Goal: Information Seeking & Learning: Learn about a topic

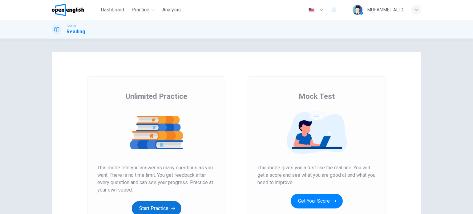
click at [152, 203] on button "Start Practice" at bounding box center [157, 208] width 50 height 15
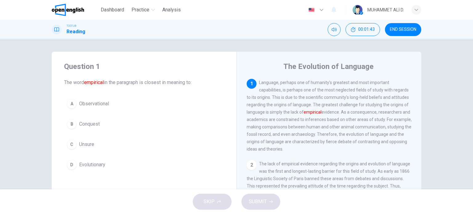
click at [72, 163] on div "D" at bounding box center [72, 165] width 10 height 10
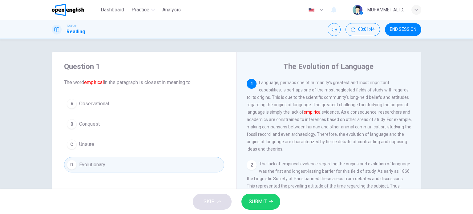
click at [264, 206] on span "SUBMIT" at bounding box center [258, 201] width 18 height 9
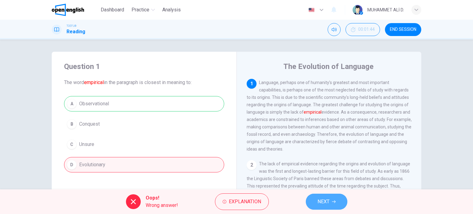
click at [321, 200] on span "NEXT" at bounding box center [323, 201] width 12 height 9
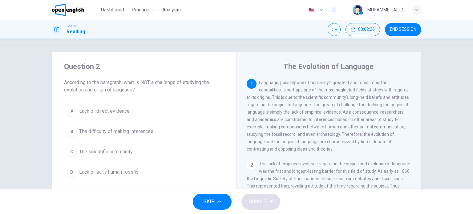
click at [71, 152] on div "C" at bounding box center [72, 152] width 10 height 10
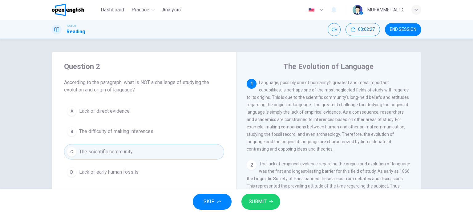
click at [263, 200] on span "SUBMIT" at bounding box center [258, 201] width 18 height 9
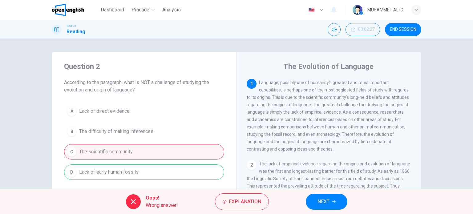
click at [335, 202] on icon "button" at bounding box center [334, 201] width 4 height 3
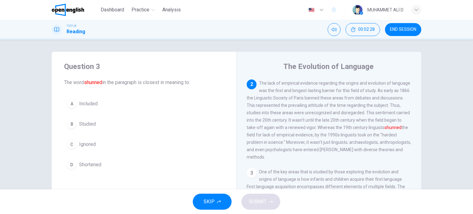
scroll to position [83, 0]
click at [73, 146] on div "C" at bounding box center [72, 144] width 10 height 10
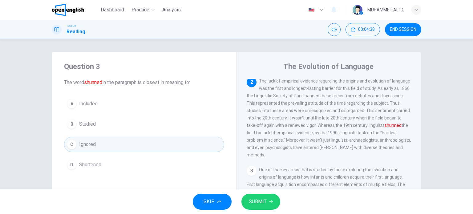
click at [264, 204] on span "SUBMIT" at bounding box center [258, 201] width 18 height 9
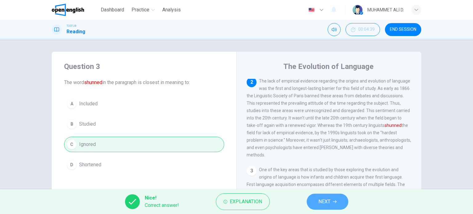
click at [330, 198] on span "NEXT" at bounding box center [324, 201] width 12 height 9
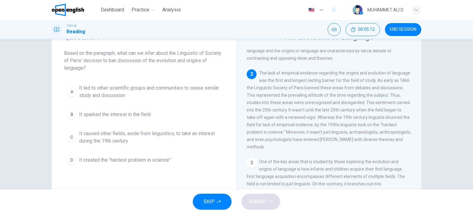
scroll to position [31, 0]
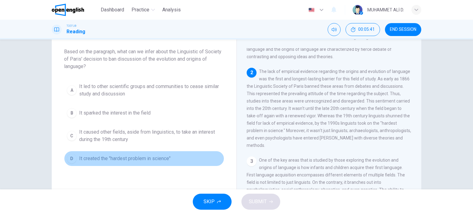
click at [147, 159] on span "It created the "hardest problem in science"" at bounding box center [124, 158] width 91 height 7
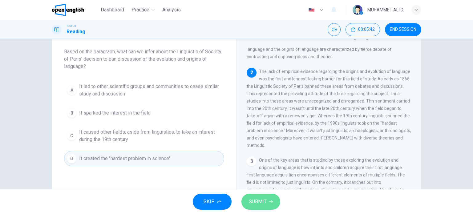
click at [254, 200] on span "SUBMIT" at bounding box center [258, 201] width 18 height 9
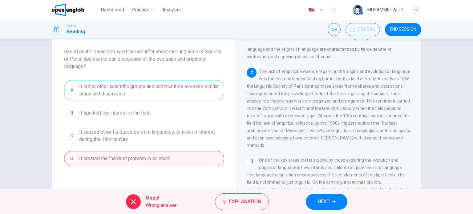
click at [325, 203] on span "NEXT" at bounding box center [323, 201] width 12 height 9
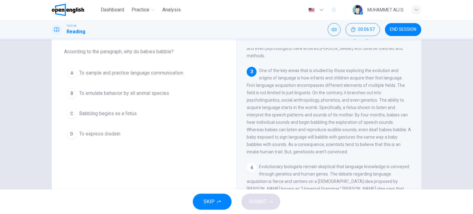
drag, startPoint x: 381, startPoint y: 130, endPoint x: 369, endPoint y: 130, distance: 11.7
click at [369, 130] on span "One of the key areas that is studied by those exploring the evolution and origi…" at bounding box center [329, 111] width 164 height 86
click at [134, 72] on span "To sample and practice language communication" at bounding box center [131, 72] width 104 height 7
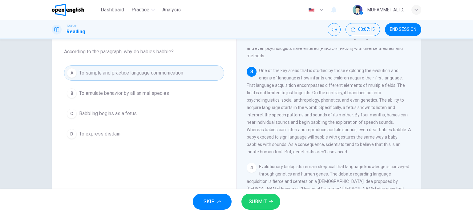
click at [262, 201] on span "SUBMIT" at bounding box center [258, 201] width 18 height 9
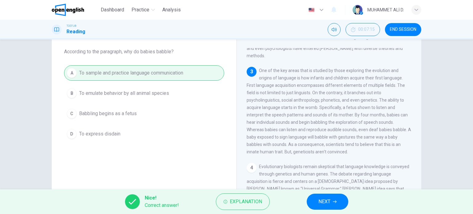
click at [324, 197] on span "NEXT" at bounding box center [324, 201] width 12 height 9
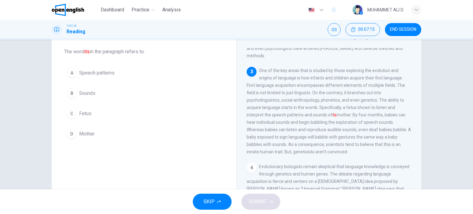
scroll to position [175, 0]
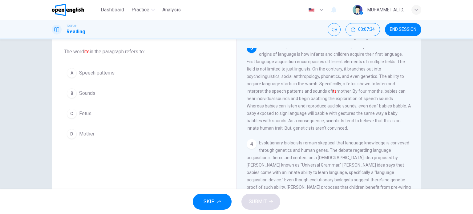
click at [72, 114] on div "C" at bounding box center [72, 114] width 10 height 10
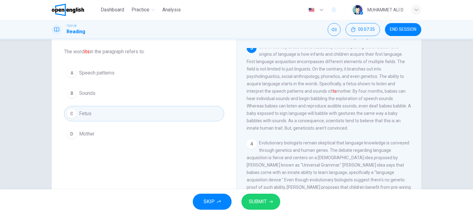
click at [259, 199] on span "SUBMIT" at bounding box center [258, 201] width 18 height 9
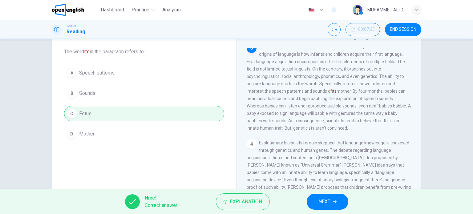
click at [314, 200] on button "NEXT" at bounding box center [328, 202] width 42 height 16
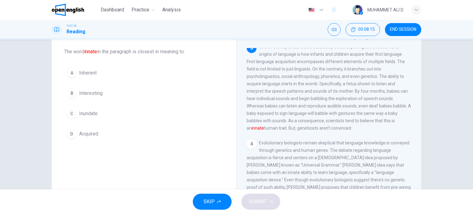
click at [104, 136] on button "D Acquired" at bounding box center [144, 133] width 160 height 15
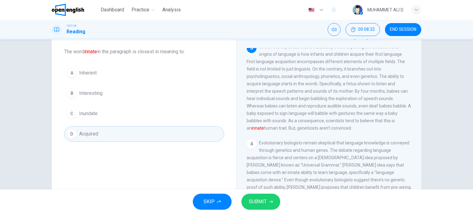
click at [101, 74] on button "A Inherent" at bounding box center [144, 72] width 160 height 15
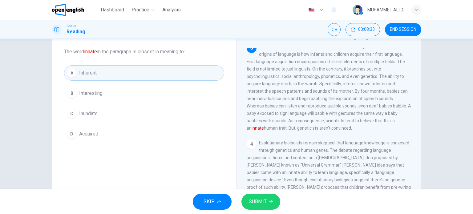
click at [273, 203] on button "SUBMIT" at bounding box center [260, 202] width 39 height 16
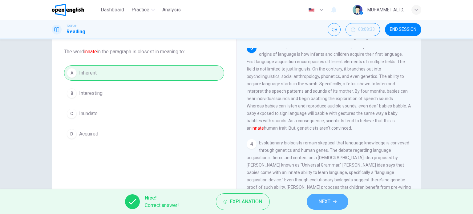
click at [331, 200] on button "NEXT" at bounding box center [328, 202] width 42 height 16
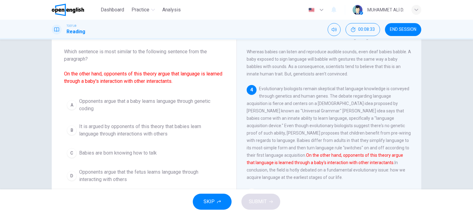
scroll to position [258, 0]
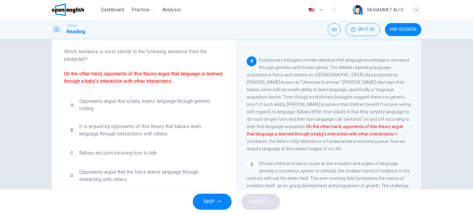
click at [161, 131] on span "It is argued by opponents of this theory that babies learn language through int…" at bounding box center [150, 130] width 142 height 15
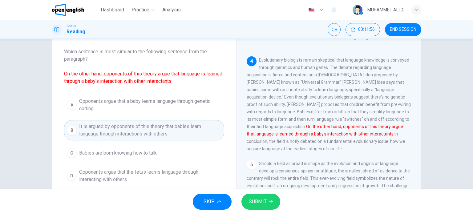
click at [259, 201] on span "SUBMIT" at bounding box center [258, 201] width 18 height 9
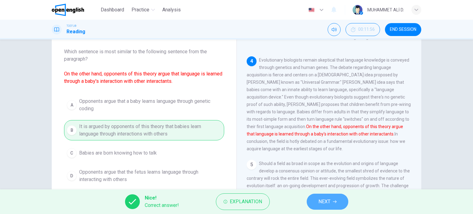
click at [319, 203] on span "NEXT" at bounding box center [324, 201] width 12 height 9
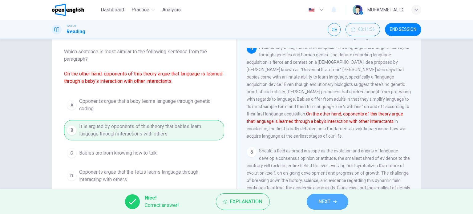
scroll to position [274, 0]
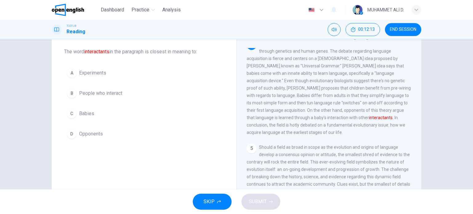
click at [91, 76] on span "Experiments" at bounding box center [92, 72] width 27 height 7
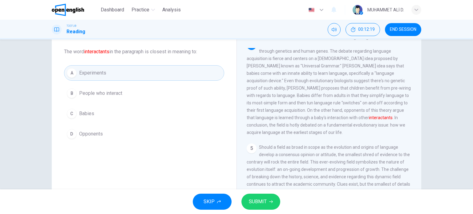
click at [104, 93] on span "People who interact" at bounding box center [100, 93] width 43 height 7
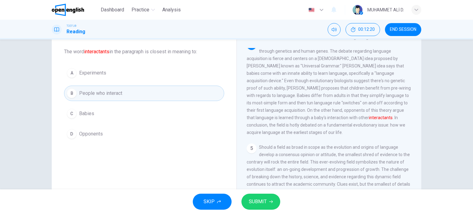
click at [257, 199] on span "SUBMIT" at bounding box center [258, 201] width 18 height 9
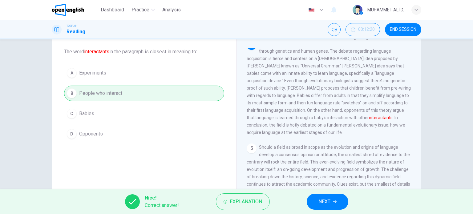
click at [329, 202] on span "NEXT" at bounding box center [324, 201] width 12 height 9
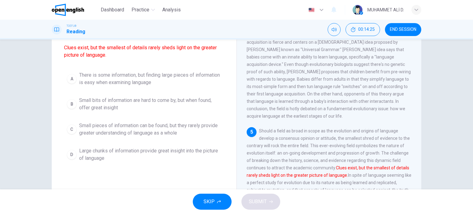
scroll to position [58, 0]
click at [174, 127] on span "Small pieces of information can be found, but they rarely provide greater under…" at bounding box center [150, 128] width 142 height 15
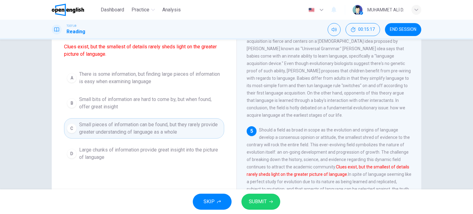
click at [111, 102] on span "Small bits of information are hard to come by, but when found, offer great insi…" at bounding box center [150, 103] width 142 height 15
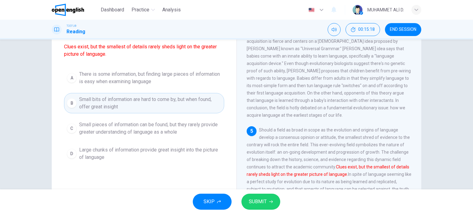
click at [256, 200] on span "SUBMIT" at bounding box center [258, 201] width 18 height 9
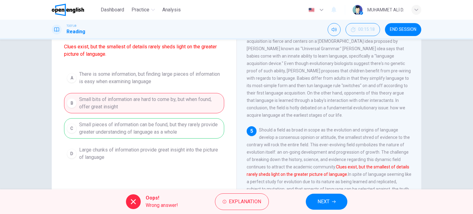
click at [147, 128] on div "A There is some information, but finding large pieces of information is easy wh…" at bounding box center [144, 116] width 160 height 96
click at [327, 200] on span "NEXT" at bounding box center [323, 201] width 12 height 9
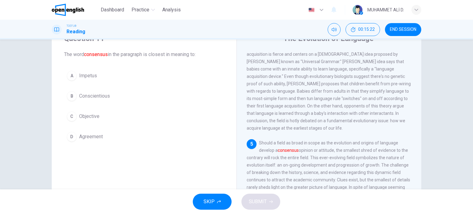
scroll to position [27, 0]
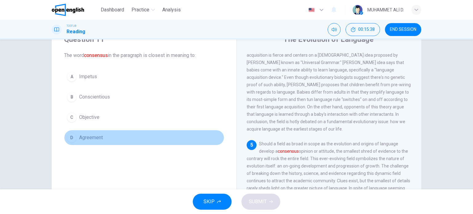
click at [69, 139] on div "D" at bounding box center [72, 138] width 10 height 10
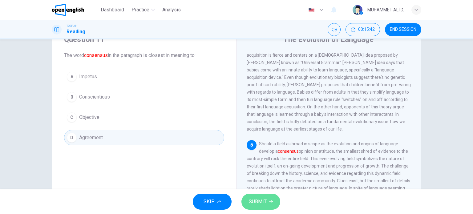
click at [258, 199] on span "SUBMIT" at bounding box center [258, 201] width 18 height 9
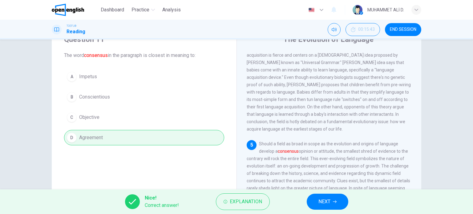
click at [332, 199] on button "NEXT" at bounding box center [328, 202] width 42 height 16
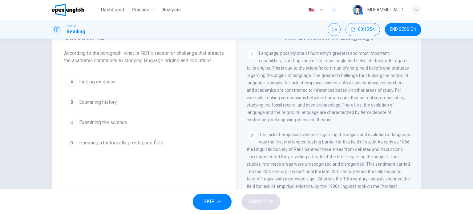
scroll to position [31, 0]
click at [81, 125] on span "Examining the science" at bounding box center [103, 120] width 48 height 7
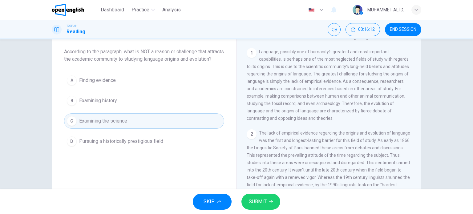
click at [264, 203] on span "SUBMIT" at bounding box center [258, 201] width 18 height 9
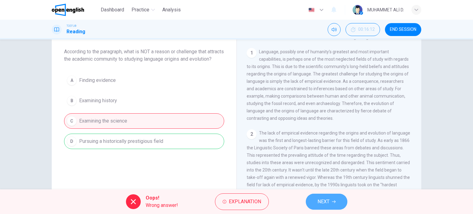
click at [327, 203] on span "NEXT" at bounding box center [323, 201] width 12 height 9
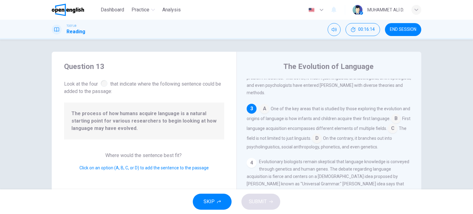
scroll to position [165, 0]
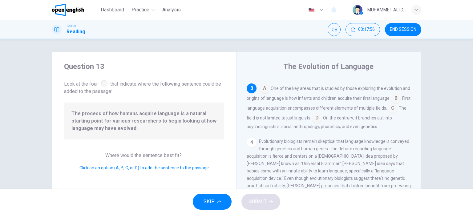
click at [265, 93] on input at bounding box center [264, 89] width 10 height 10
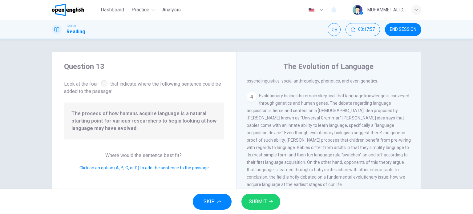
scroll to position [227, 0]
click at [263, 201] on span "SUBMIT" at bounding box center [258, 201] width 18 height 9
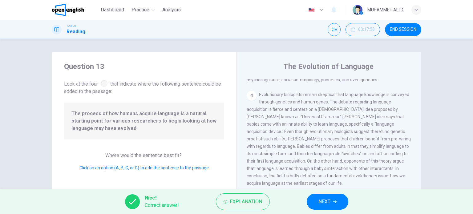
click at [335, 207] on button "NEXT" at bounding box center [328, 202] width 42 height 16
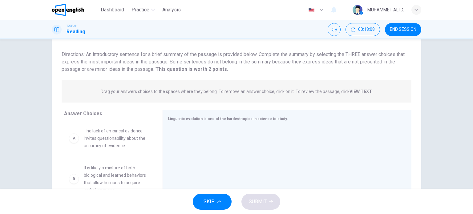
scroll to position [27, 0]
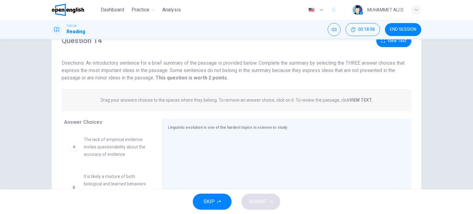
click at [118, 147] on span "The lack of empirical evidence invites questionability about the accuracy of ev…" at bounding box center [116, 147] width 64 height 22
click at [74, 150] on div "A" at bounding box center [74, 147] width 10 height 10
drag, startPoint x: 110, startPoint y: 148, endPoint x: 108, endPoint y: 140, distance: 8.2
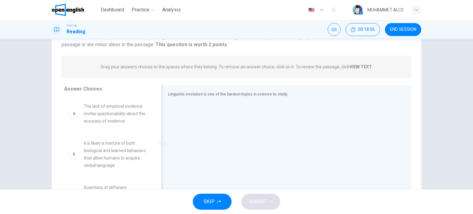
scroll to position [62, 0]
drag, startPoint x: 118, startPoint y: 115, endPoint x: 246, endPoint y: 125, distance: 128.4
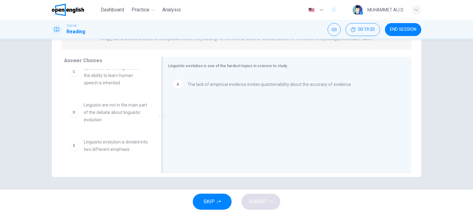
drag, startPoint x: 108, startPoint y: 113, endPoint x: 228, endPoint y: 108, distance: 120.8
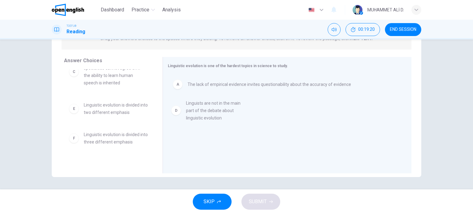
scroll to position [48, 0]
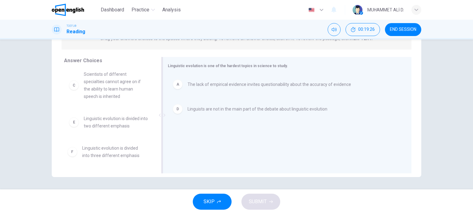
drag, startPoint x: 104, startPoint y: 151, endPoint x: 241, endPoint y: 136, distance: 137.8
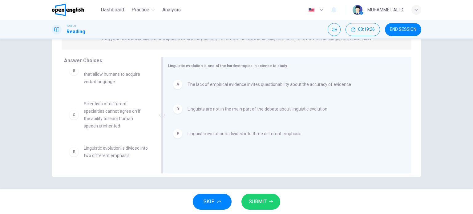
scroll to position [18, 0]
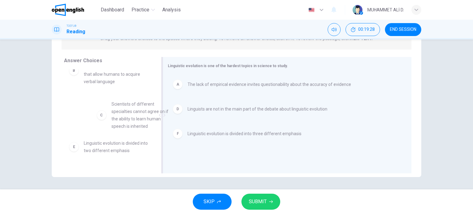
drag, startPoint x: 119, startPoint y: 120, endPoint x: 253, endPoint y: 126, distance: 133.4
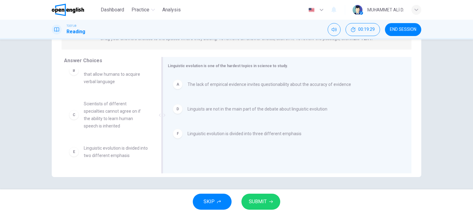
drag, startPoint x: 108, startPoint y: 122, endPoint x: 287, endPoint y: 127, distance: 178.3
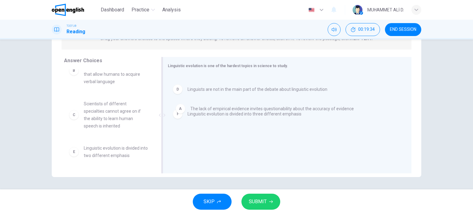
drag, startPoint x: 187, startPoint y: 88, endPoint x: 191, endPoint y: 114, distance: 26.9
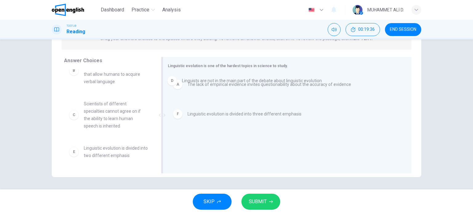
drag, startPoint x: 191, startPoint y: 107, endPoint x: 187, endPoint y: 78, distance: 30.0
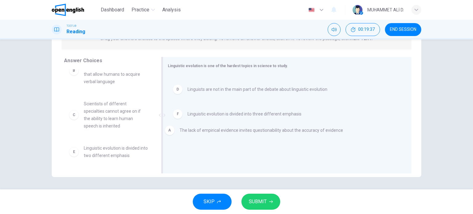
drag, startPoint x: 186, startPoint y: 87, endPoint x: 192, endPoint y: 142, distance: 55.4
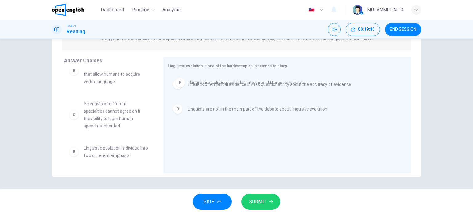
drag, startPoint x: 188, startPoint y: 134, endPoint x: 194, endPoint y: 81, distance: 53.5
click at [260, 203] on span "SUBMIT" at bounding box center [258, 201] width 18 height 9
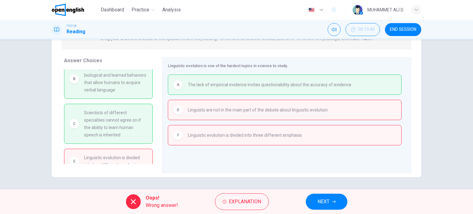
scroll to position [0, 0]
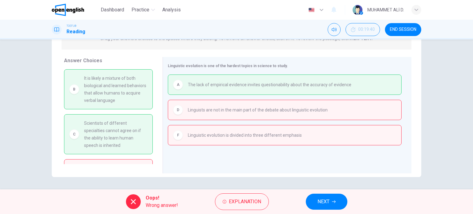
click at [332, 202] on icon "button" at bounding box center [334, 202] width 4 height 4
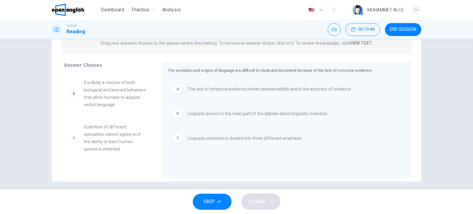
scroll to position [89, 0]
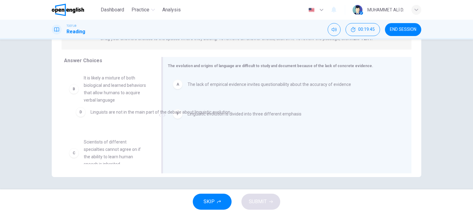
drag, startPoint x: 207, startPoint y: 110, endPoint x: 108, endPoint y: 113, distance: 99.2
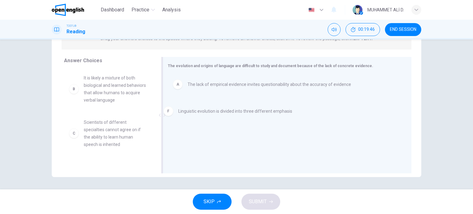
drag, startPoint x: 199, startPoint y: 111, endPoint x: 92, endPoint y: 118, distance: 107.0
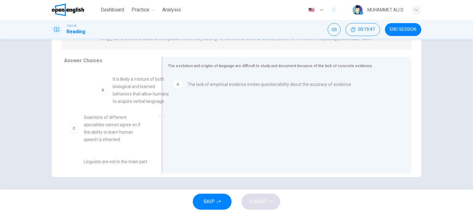
drag, startPoint x: 135, startPoint y: 93, endPoint x: 235, endPoint y: 101, distance: 99.7
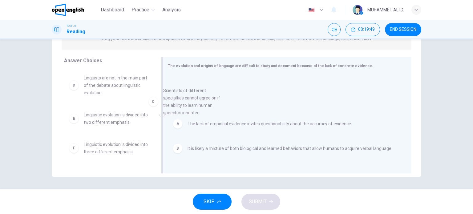
drag, startPoint x: 113, startPoint y: 102, endPoint x: 263, endPoint y: 134, distance: 153.2
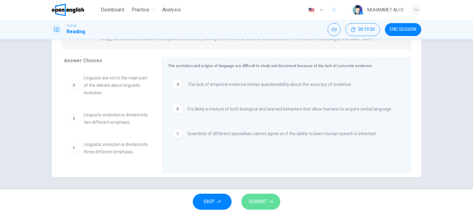
click at [263, 203] on span "SUBMIT" at bounding box center [258, 201] width 18 height 9
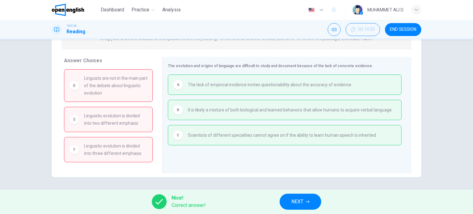
click at [308, 204] on button "NEXT" at bounding box center [300, 202] width 42 height 16
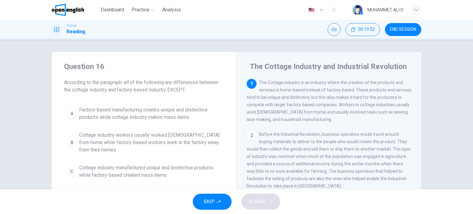
scroll to position [0, 0]
drag, startPoint x: 70, startPoint y: 90, endPoint x: 107, endPoint y: 86, distance: 37.7
click at [107, 86] on span "According to the paragraph, all of the following are differences between the co…" at bounding box center [144, 86] width 160 height 15
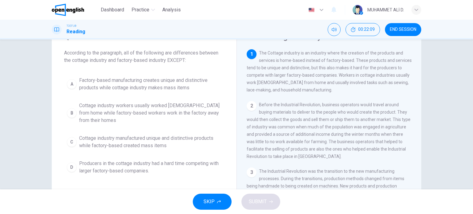
scroll to position [31, 0]
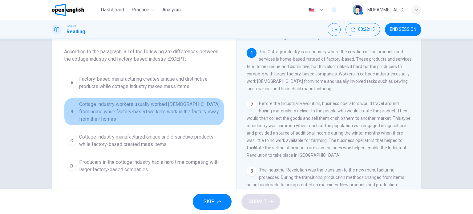
click at [184, 114] on span "Cottage industry workers usually worked [DEMOGRAPHIC_DATA] from home while fact…" at bounding box center [150, 112] width 142 height 22
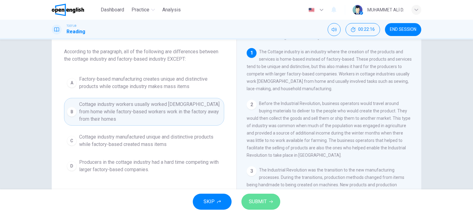
click at [265, 198] on span "SUBMIT" at bounding box center [258, 201] width 18 height 9
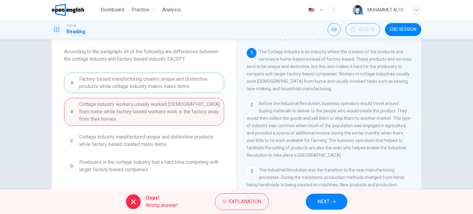
click at [149, 81] on div "A Factory-based manufacturing creates unique and distinctive products while cot…" at bounding box center [144, 124] width 160 height 103
click at [327, 200] on span "NEXT" at bounding box center [323, 201] width 12 height 9
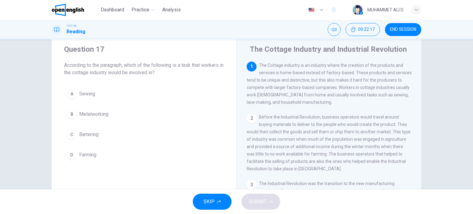
scroll to position [0, 0]
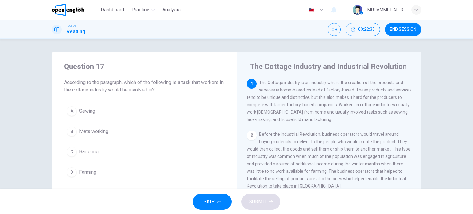
drag, startPoint x: 78, startPoint y: 90, endPoint x: 113, endPoint y: 91, distance: 35.4
click at [113, 91] on span "According to the paragraph, which of the following is a task that workers in th…" at bounding box center [144, 86] width 160 height 15
click at [250, 121] on span "The Cottage industry is an industry where the creation of the products and serv…" at bounding box center [329, 101] width 165 height 42
click at [70, 115] on div "A" at bounding box center [72, 111] width 10 height 10
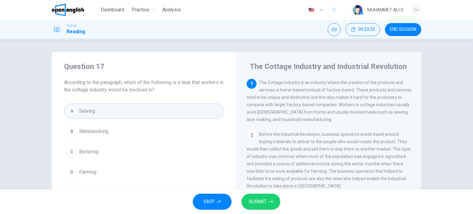
click at [264, 195] on button "SUBMIT" at bounding box center [260, 202] width 39 height 16
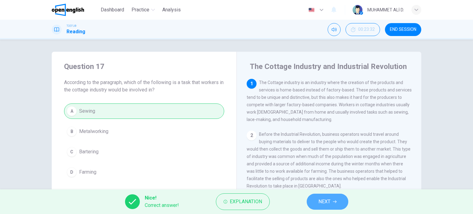
click at [323, 204] on span "NEXT" at bounding box center [324, 201] width 12 height 9
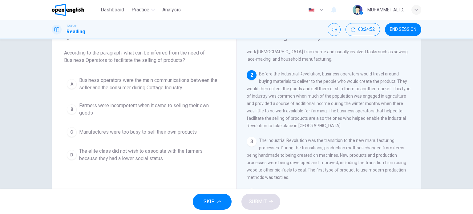
scroll to position [31, 0]
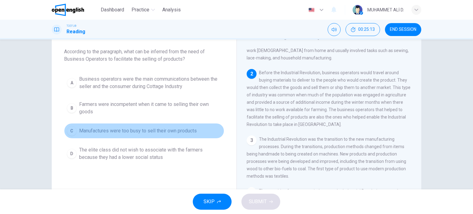
click at [184, 132] on span "Manufactures were too busy to sell their own products" at bounding box center [138, 130] width 118 height 7
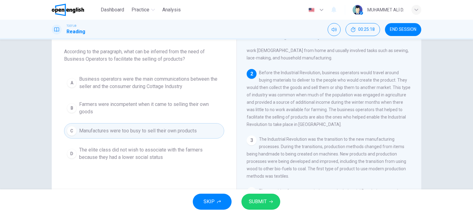
click at [266, 201] on span "SUBMIT" at bounding box center [258, 201] width 18 height 9
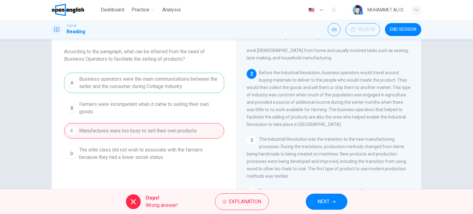
click at [329, 200] on span "NEXT" at bounding box center [323, 201] width 12 height 9
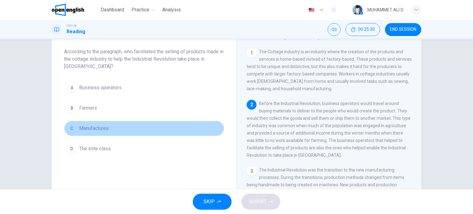
click at [102, 129] on span "Manufactures" at bounding box center [94, 128] width 30 height 7
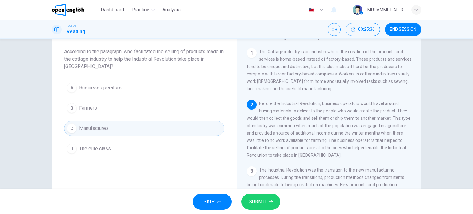
click at [108, 86] on span "Business operators" at bounding box center [100, 87] width 42 height 7
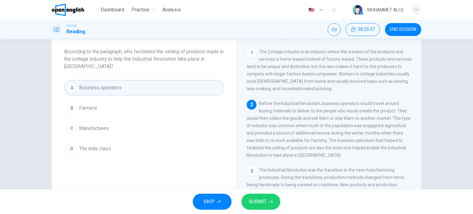
click at [266, 197] on span "SUBMIT" at bounding box center [258, 201] width 18 height 9
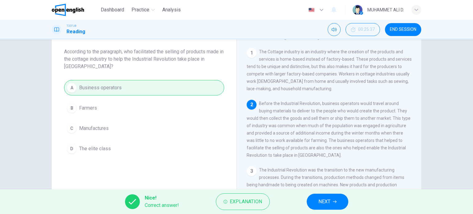
click at [332, 198] on button "NEXT" at bounding box center [328, 202] width 42 height 16
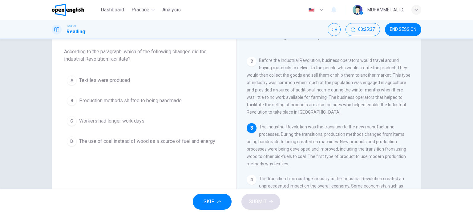
scroll to position [52, 0]
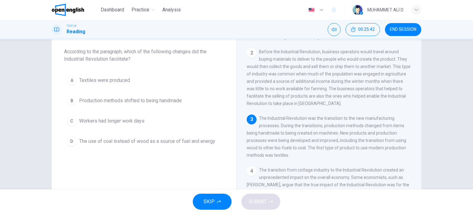
click at [120, 61] on span "According to the paragraph, which of the following changes did the Industrial R…" at bounding box center [144, 55] width 160 height 15
drag, startPoint x: 108, startPoint y: 58, endPoint x: 128, endPoint y: 59, distance: 20.0
click at [128, 59] on span "According to the paragraph, which of the following changes did the Industrial R…" at bounding box center [144, 55] width 160 height 15
click at [109, 82] on span "Textiles were produced" at bounding box center [104, 80] width 51 height 7
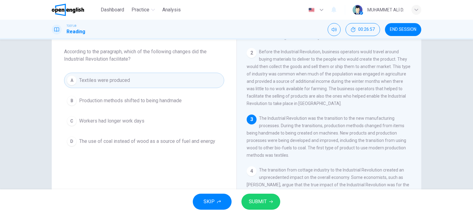
click at [250, 193] on div "SKIP SUBMIT" at bounding box center [236, 201] width 473 height 25
click at [256, 199] on span "SUBMIT" at bounding box center [258, 201] width 18 height 9
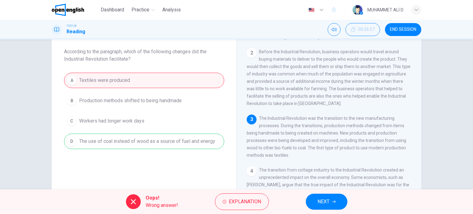
drag, startPoint x: 131, startPoint y: 60, endPoint x: 66, endPoint y: 60, distance: 64.9
click at [66, 60] on span "According to the paragraph, which of the following changes did the Industrial R…" at bounding box center [144, 55] width 160 height 15
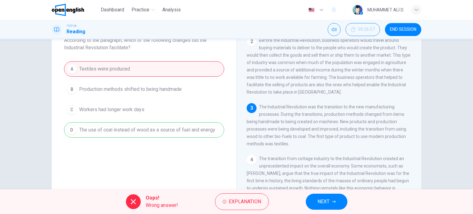
scroll to position [62, 0]
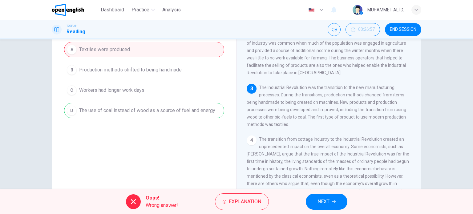
click at [315, 198] on button "NEXT" at bounding box center [327, 202] width 42 height 16
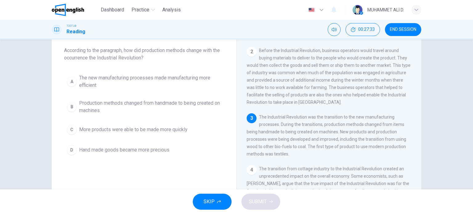
scroll to position [31, 0]
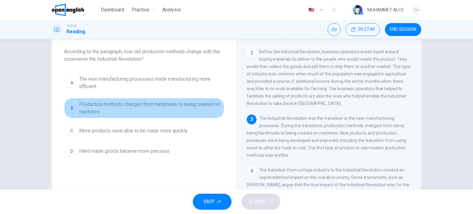
click at [101, 107] on span "Production methods changed from handmade to being created on machines" at bounding box center [150, 108] width 142 height 15
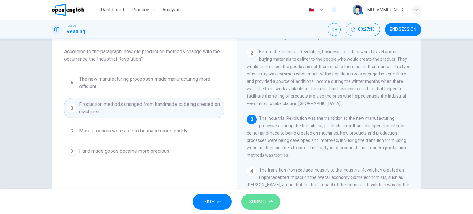
click at [264, 201] on span "SUBMIT" at bounding box center [258, 201] width 18 height 9
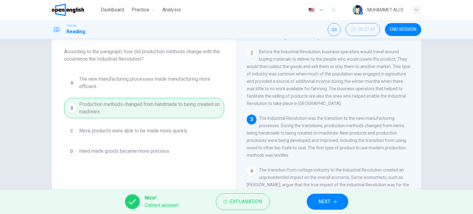
click at [328, 205] on span "NEXT" at bounding box center [324, 201] width 12 height 9
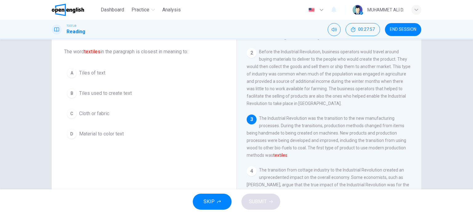
click at [101, 114] on span "Cloth or fabric" at bounding box center [94, 113] width 30 height 7
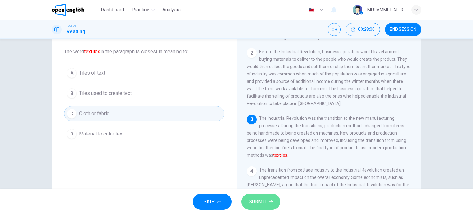
click at [252, 199] on span "SUBMIT" at bounding box center [258, 201] width 18 height 9
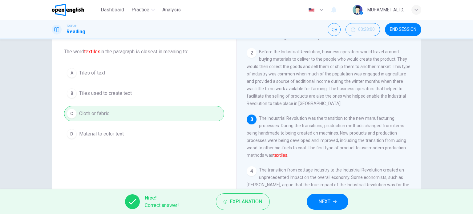
click at [330, 202] on span "NEXT" at bounding box center [324, 201] width 12 height 9
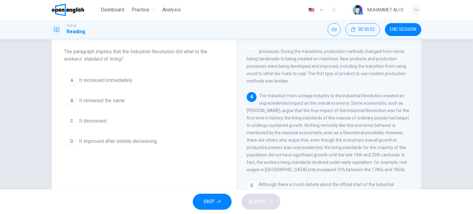
drag, startPoint x: 202, startPoint y: 50, endPoint x: 217, endPoint y: 50, distance: 15.1
click at [217, 50] on span "The paragraph implies that the Industrial Revolution did what to the workers' s…" at bounding box center [144, 55] width 160 height 15
click at [113, 81] on span "It increased immediately" at bounding box center [105, 80] width 53 height 7
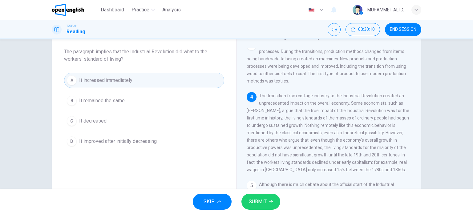
drag, startPoint x: 261, startPoint y: 208, endPoint x: 258, endPoint y: 203, distance: 5.8
click at [258, 203] on button "SUBMIT" at bounding box center [260, 202] width 39 height 16
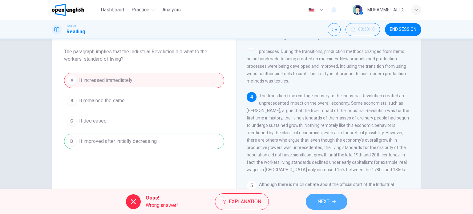
click at [327, 201] on span "NEXT" at bounding box center [323, 201] width 12 height 9
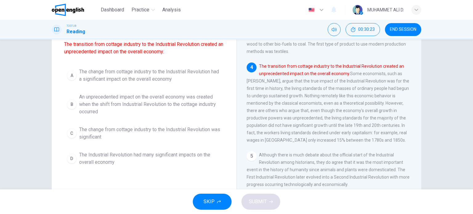
scroll to position [62, 0]
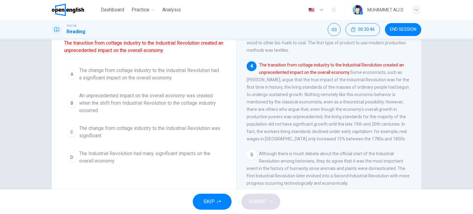
click at [114, 160] on span "The Industrial Revolution had many significant impacts on the overall economy" at bounding box center [150, 157] width 142 height 15
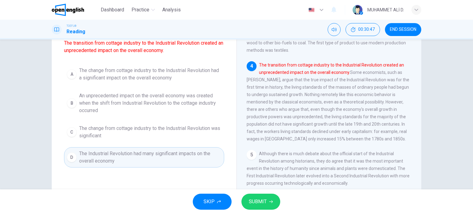
click at [257, 203] on span "SUBMIT" at bounding box center [258, 201] width 18 height 9
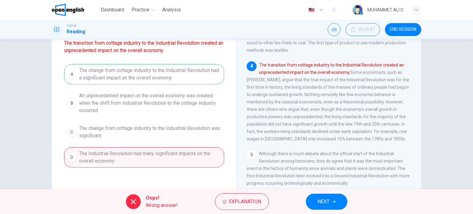
click at [113, 76] on div "A The change from cottage industry to the Industrial Revolution had a significa…" at bounding box center [144, 115] width 160 height 103
click at [317, 202] on span "NEXT" at bounding box center [323, 201] width 12 height 9
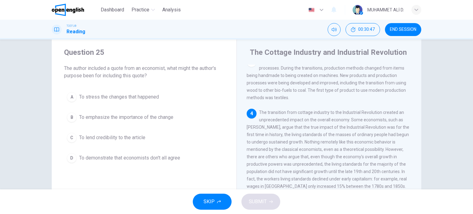
scroll to position [0, 0]
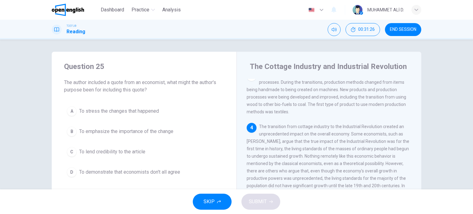
click at [111, 134] on span "To emphasize the importance of the change" at bounding box center [126, 131] width 94 height 7
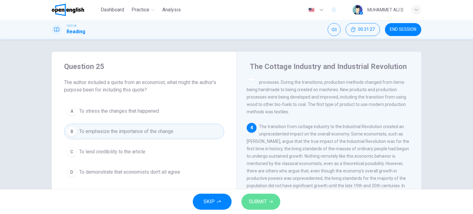
click at [256, 202] on span "SUBMIT" at bounding box center [258, 201] width 18 height 9
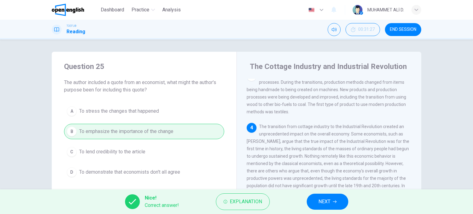
click at [318, 204] on span "NEXT" at bounding box center [324, 201] width 12 height 9
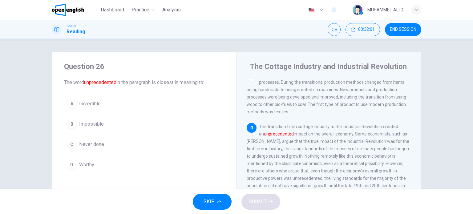
click at [90, 105] on span "Incredible" at bounding box center [90, 103] width 22 height 7
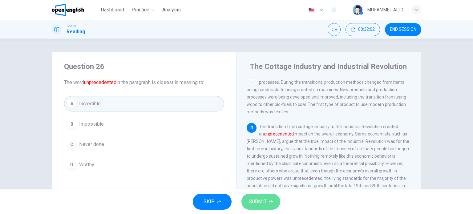
click at [265, 201] on span "SUBMIT" at bounding box center [258, 201] width 18 height 9
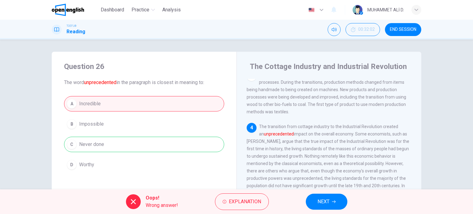
click at [113, 145] on div "A Incredible B Impossible C Never done D Worthy" at bounding box center [144, 134] width 160 height 76
click at [311, 202] on button "NEXT" at bounding box center [327, 202] width 42 height 16
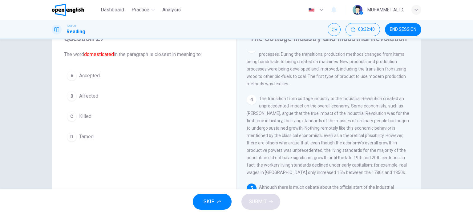
scroll to position [27, 0]
click at [85, 77] on span "Accepted" at bounding box center [89, 76] width 21 height 7
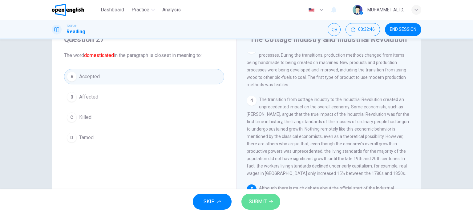
click at [262, 200] on span "SUBMIT" at bounding box center [258, 201] width 18 height 9
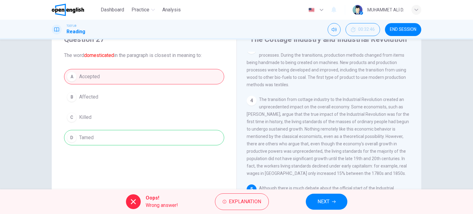
click at [114, 134] on div "A Accepted B Affected C Killed D Tamed" at bounding box center [144, 107] width 160 height 76
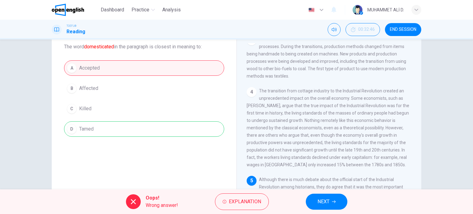
scroll to position [89, 0]
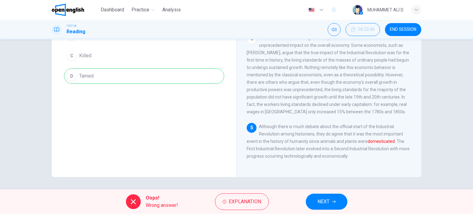
click at [335, 199] on button "NEXT" at bounding box center [327, 202] width 42 height 16
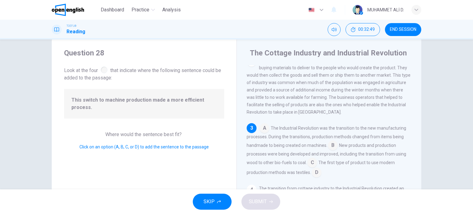
scroll to position [31, 0]
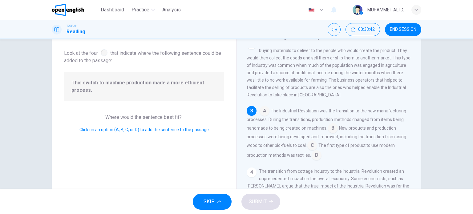
click at [313, 150] on input at bounding box center [312, 146] width 10 height 10
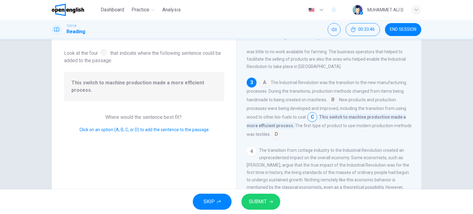
scroll to position [91, 0]
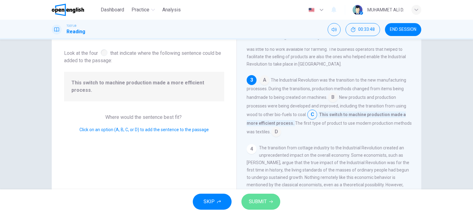
click at [262, 196] on button "SUBMIT" at bounding box center [260, 202] width 39 height 16
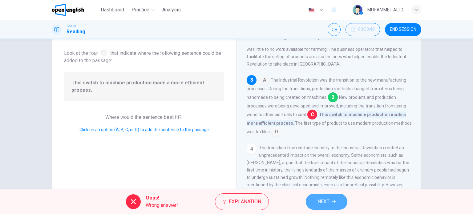
click at [332, 201] on icon "button" at bounding box center [334, 202] width 4 height 4
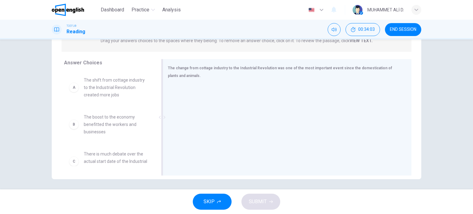
scroll to position [89, 0]
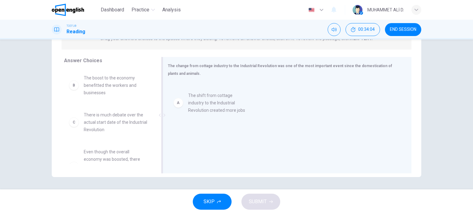
drag, startPoint x: 109, startPoint y: 88, endPoint x: 227, endPoint y: 106, distance: 119.2
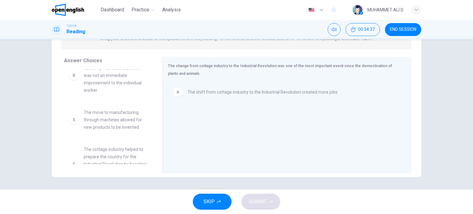
scroll to position [92, 0]
drag, startPoint x: 112, startPoint y: 121, endPoint x: 245, endPoint y: 117, distance: 133.0
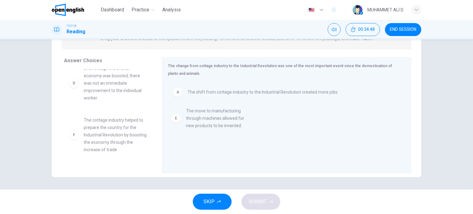
scroll to position [78, 0]
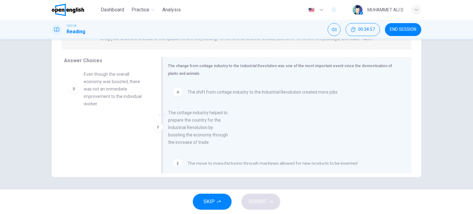
drag, startPoint x: 110, startPoint y: 131, endPoint x: 242, endPoint y: 113, distance: 132.7
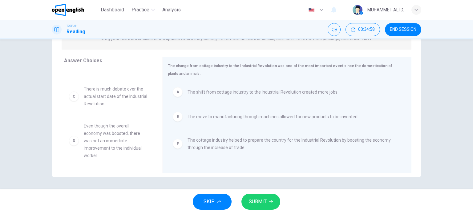
scroll to position [26, 0]
drag, startPoint x: 259, startPoint y: 205, endPoint x: 264, endPoint y: 187, distance: 18.1
click at [259, 205] on span "SUBMIT" at bounding box center [258, 201] width 18 height 9
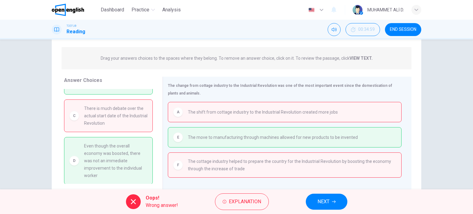
scroll to position [89, 0]
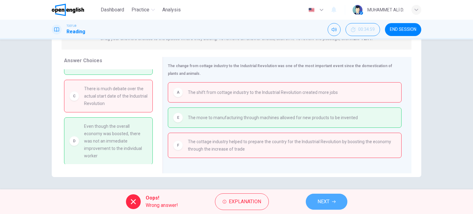
click at [322, 199] on span "NEXT" at bounding box center [323, 201] width 12 height 9
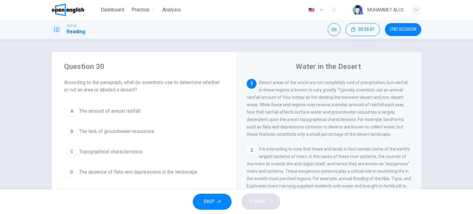
click at [401, 29] on span "END SESSION" at bounding box center [403, 29] width 26 height 5
